Goal: Task Accomplishment & Management: Use online tool/utility

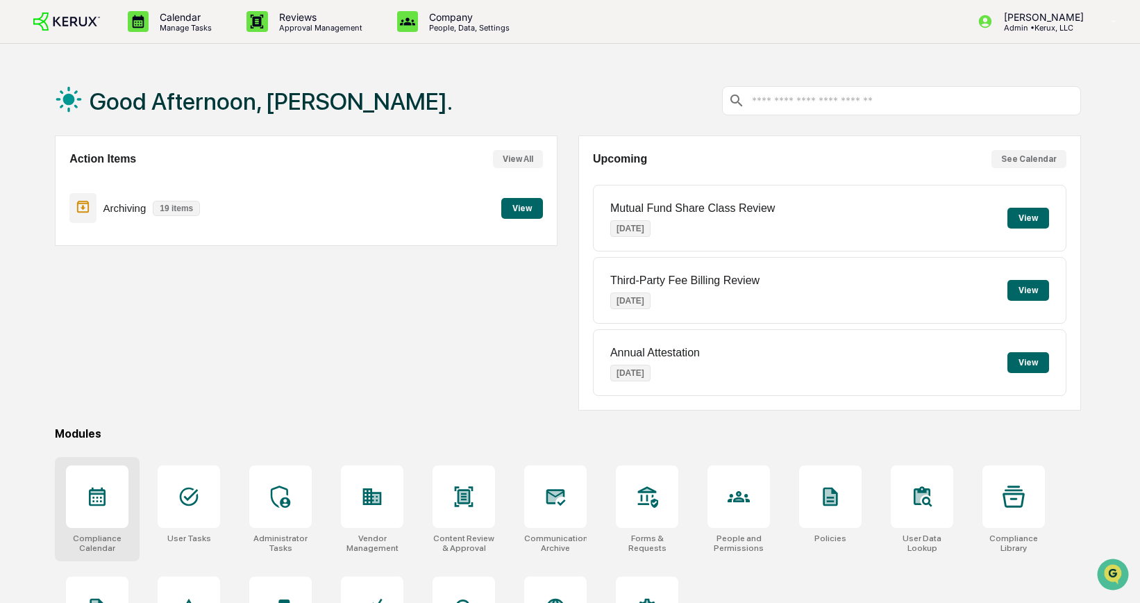
click at [97, 491] on icon at bounding box center [97, 497] width 17 height 19
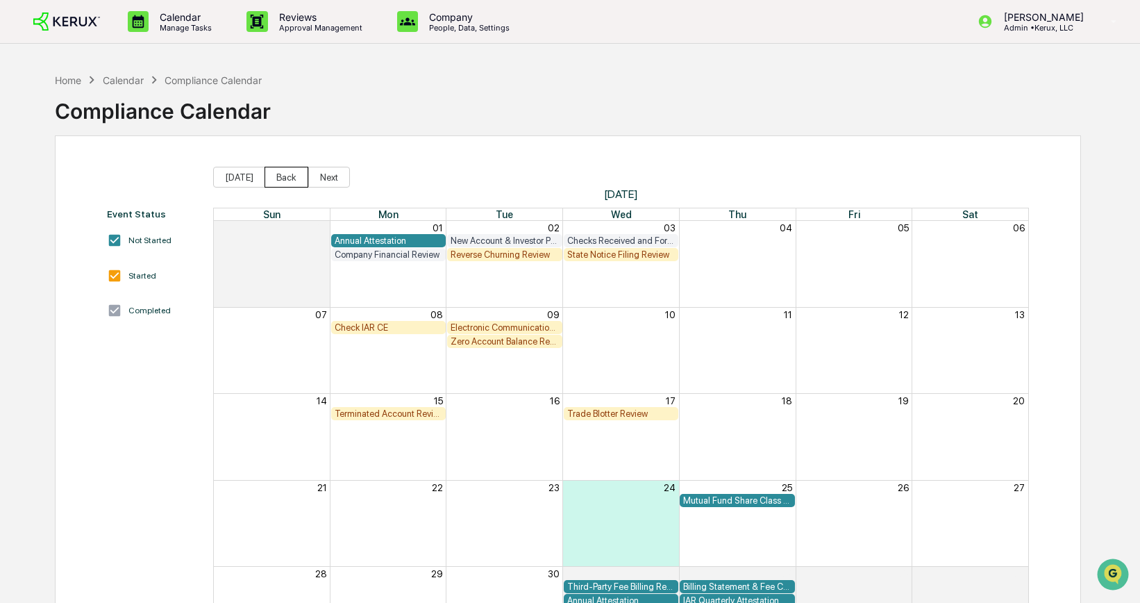
click at [293, 177] on button "Back" at bounding box center [287, 177] width 44 height 21
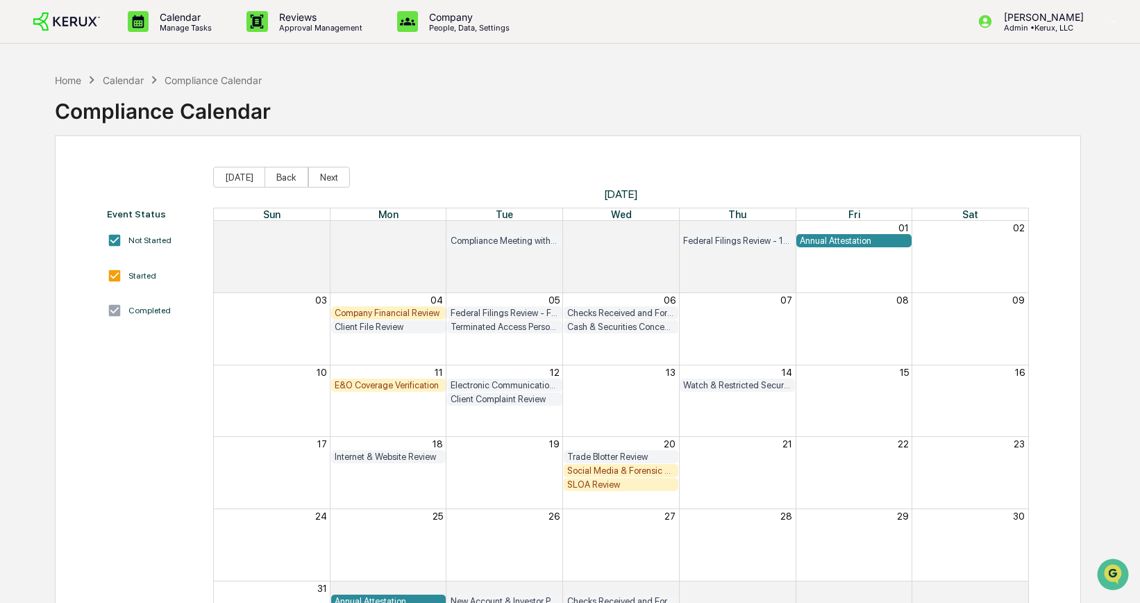
click at [402, 310] on div "Company Financial Review" at bounding box center [389, 313] width 108 height 10
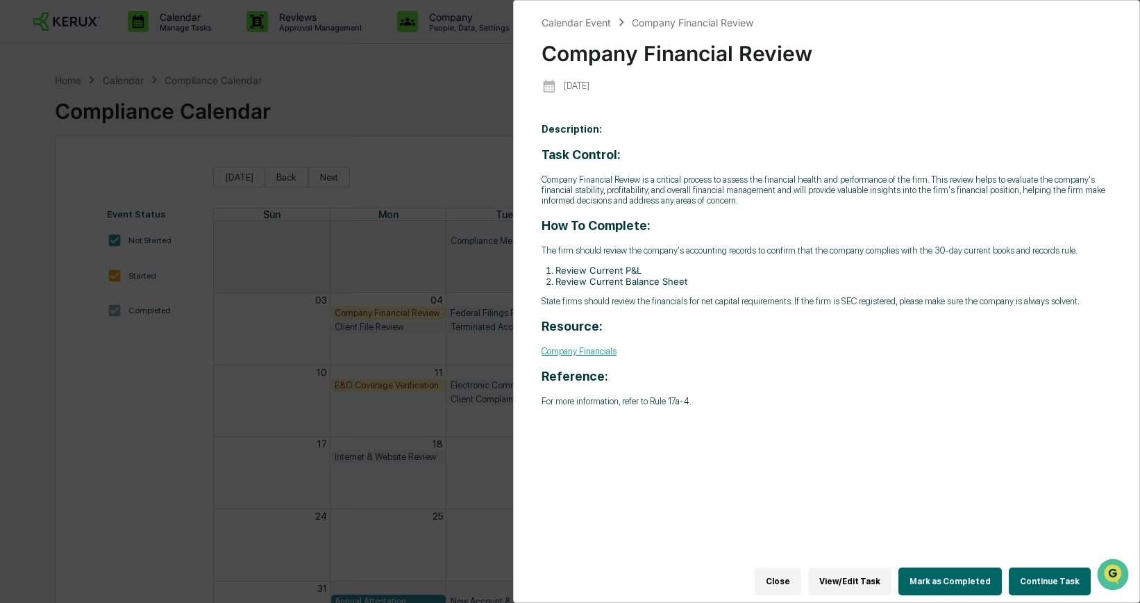
click at [1052, 574] on button "Continue Task" at bounding box center [1050, 581] width 82 height 28
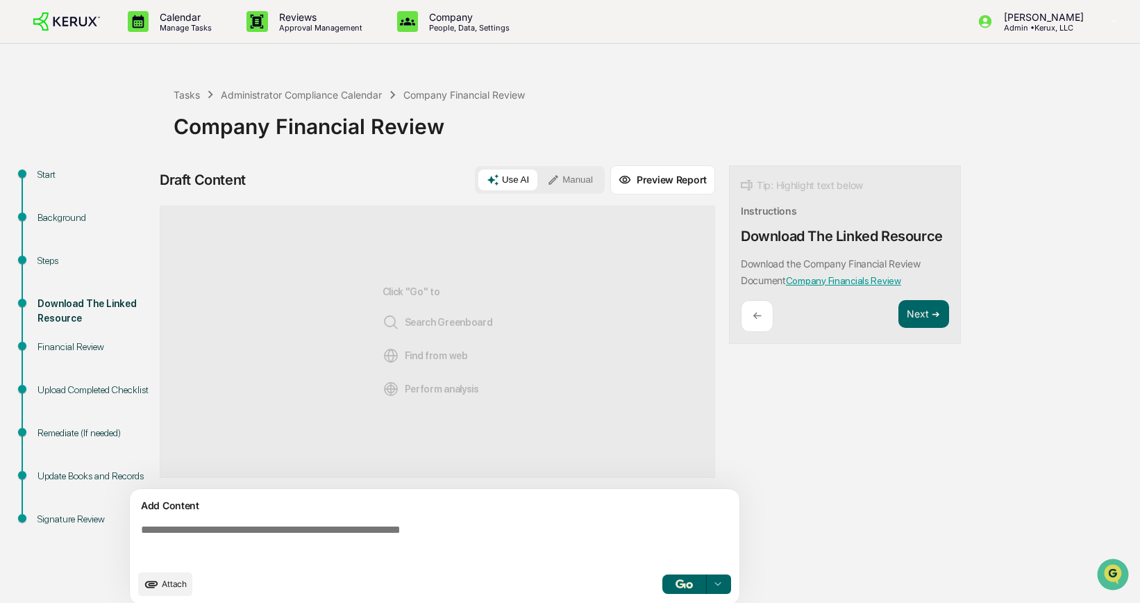
click at [854, 283] on link "Company Financials Review" at bounding box center [843, 280] width 115 height 11
click at [239, 99] on div "Administrator Compliance Calendar" at bounding box center [301, 95] width 161 height 12
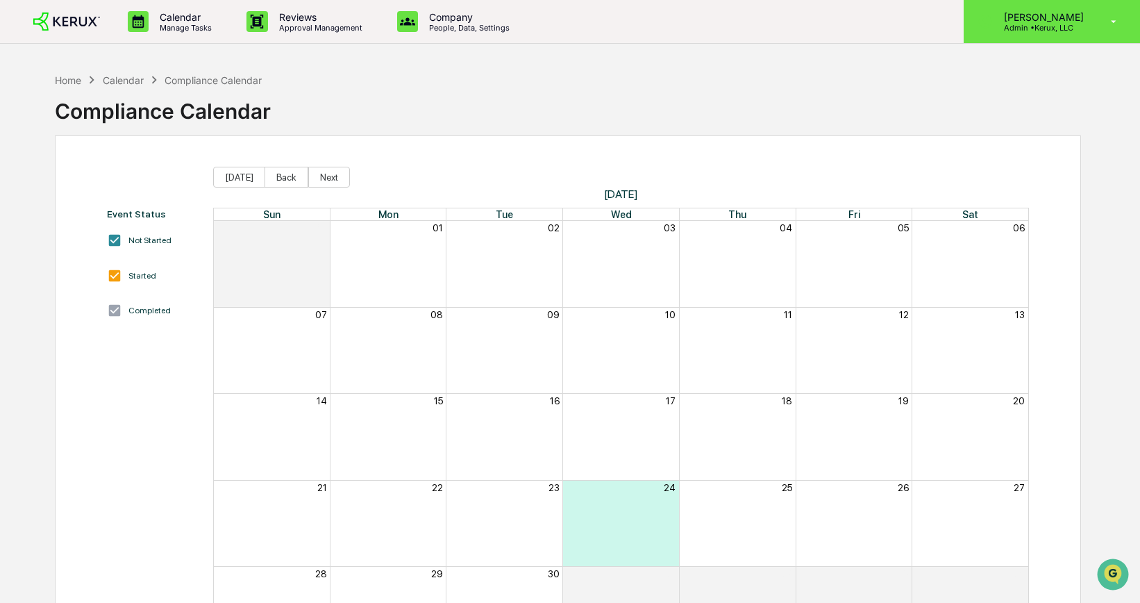
click at [1054, 24] on p "Admin • Kerux, LLC" at bounding box center [1042, 28] width 98 height 10
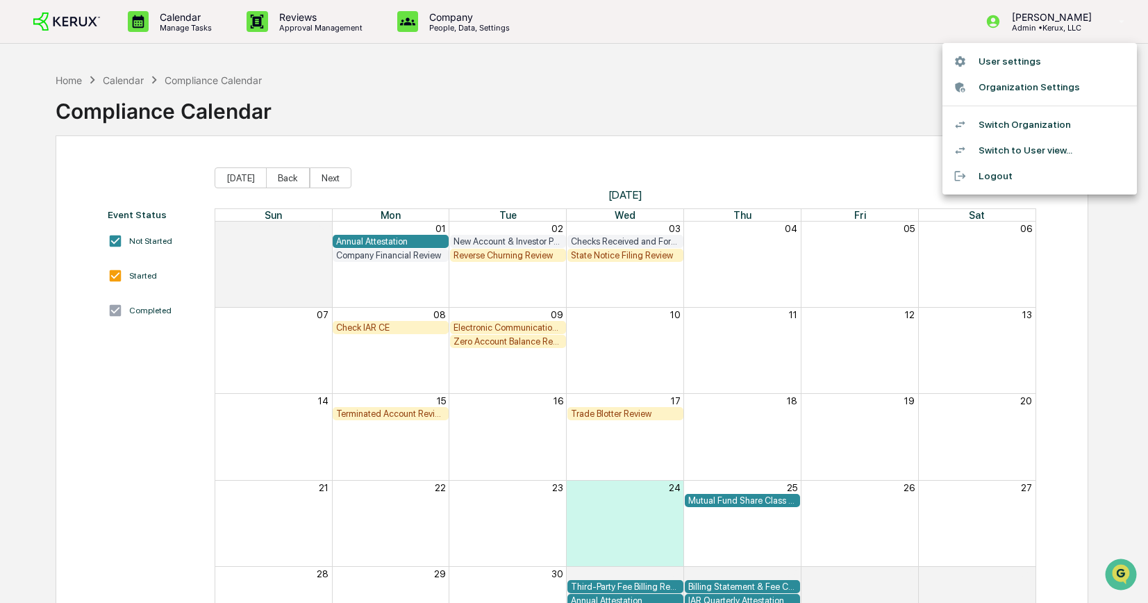
click at [995, 124] on li "Switch Organization" at bounding box center [1039, 125] width 194 height 26
